Goal: Entertainment & Leisure: Browse casually

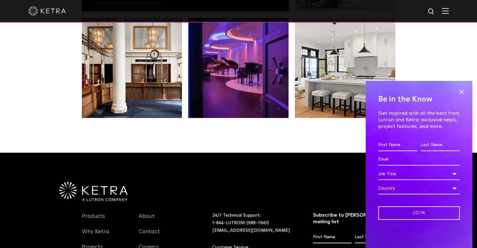
scroll to position [1131, 0]
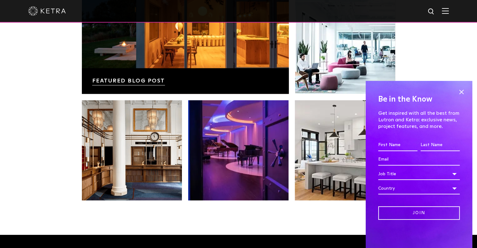
click at [466, 92] on span at bounding box center [461, 91] width 9 height 9
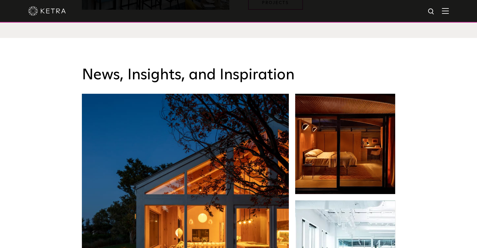
scroll to position [880, 0]
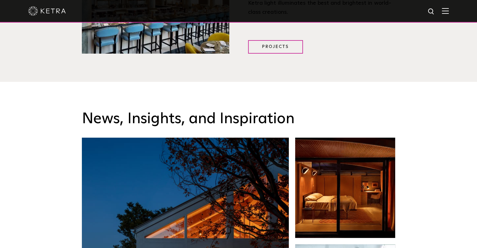
click at [345, 156] on link at bounding box center [345, 188] width 100 height 100
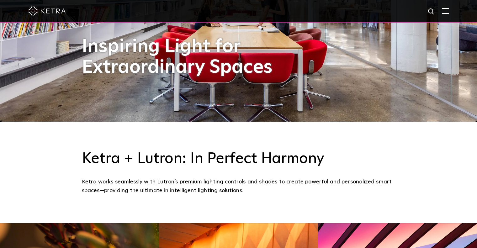
scroll to position [0, 0]
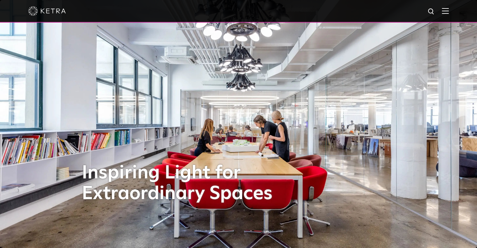
click at [449, 10] on img at bounding box center [445, 11] width 7 height 6
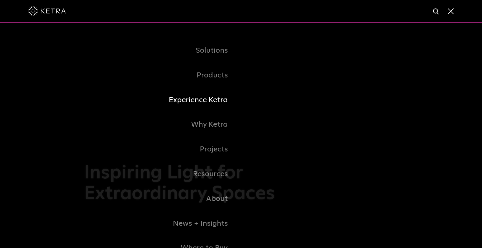
click at [212, 98] on link "Experience Ketra" at bounding box center [162, 100] width 157 height 25
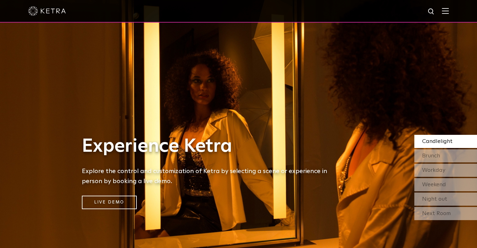
click at [434, 159] on span "Brunch" at bounding box center [432, 156] width 18 height 6
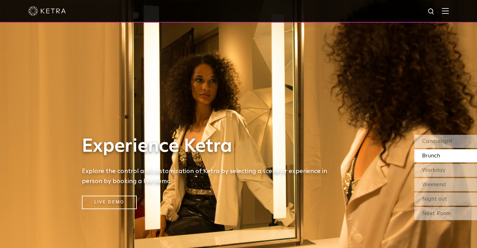
click at [434, 170] on span "Workday" at bounding box center [434, 171] width 23 height 6
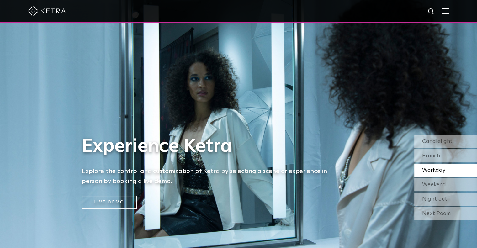
click at [432, 185] on span "Weekend" at bounding box center [435, 185] width 24 height 6
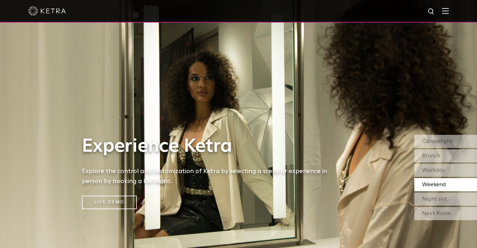
click at [432, 202] on span "Night out" at bounding box center [435, 200] width 25 height 6
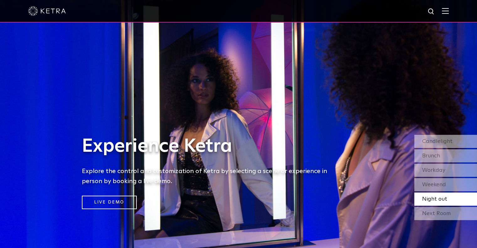
click at [432, 206] on div "Candlelight [GEOGRAPHIC_DATA] Workday Weekend Night out Next Room" at bounding box center [446, 178] width 63 height 87
click at [432, 210] on div "Next Room" at bounding box center [446, 213] width 63 height 13
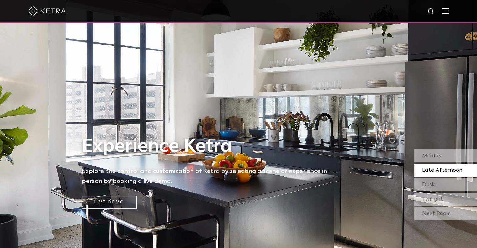
click at [441, 186] on div "Dusk" at bounding box center [446, 184] width 63 height 13
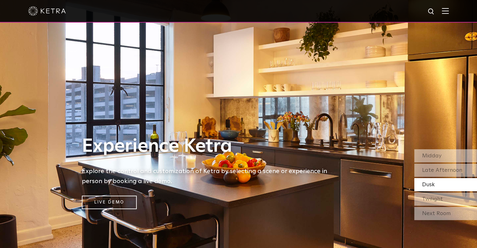
click at [433, 198] on span "Twilight" at bounding box center [433, 200] width 21 height 6
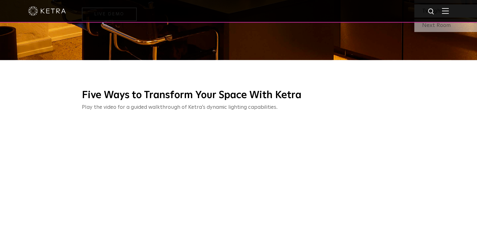
scroll to position [251, 0]
